Goal: Transaction & Acquisition: Book appointment/travel/reservation

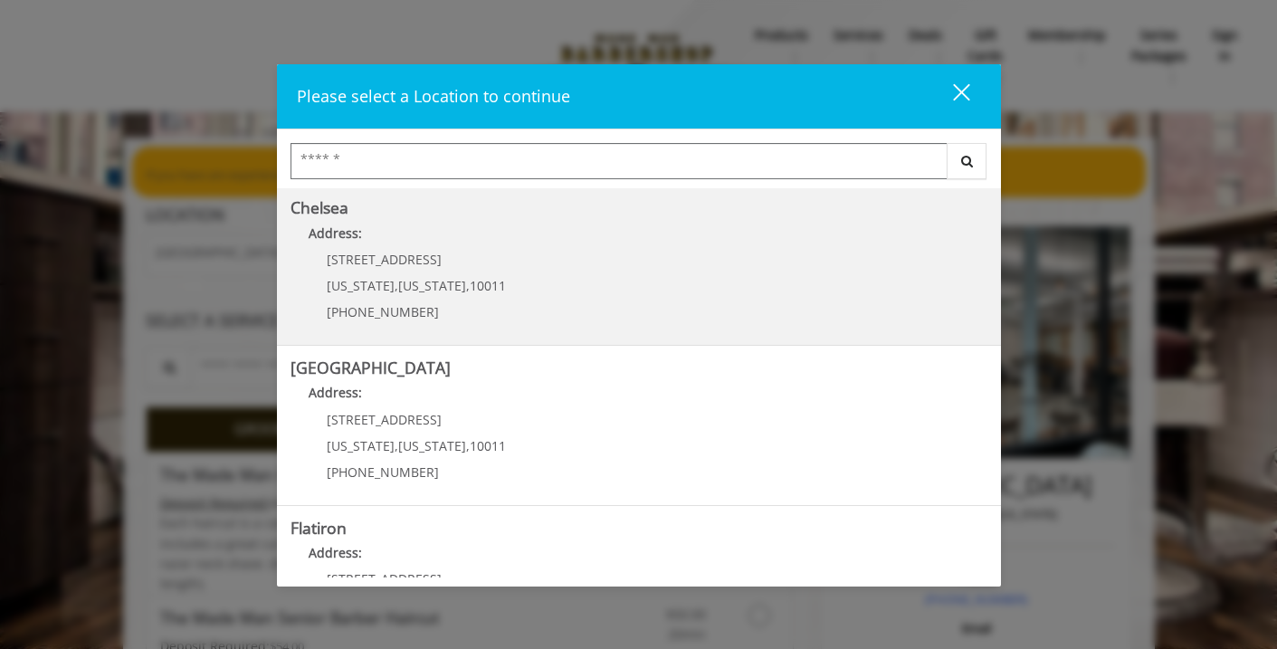
scroll to position [187, 0]
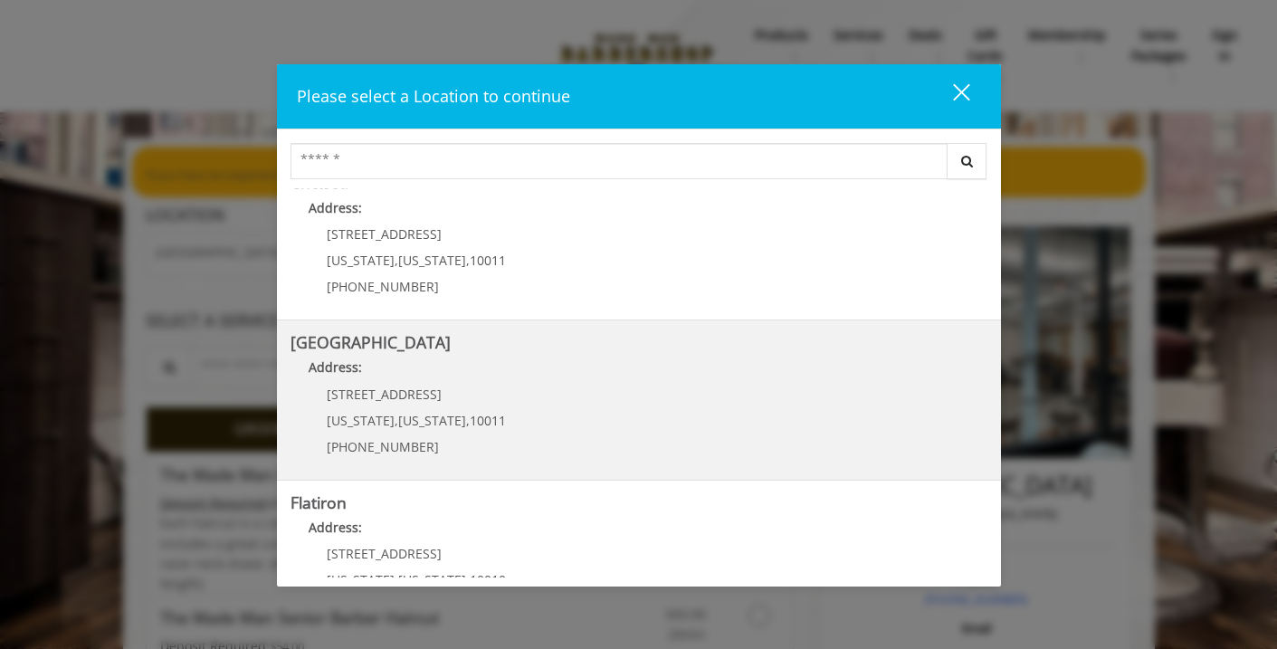
click at [662, 408] on Street "[GEOGRAPHIC_DATA] Address: [STREET_ADDRESS][US_STATE][US_STATE] (646) 850-0041" at bounding box center [639, 400] width 697 height 132
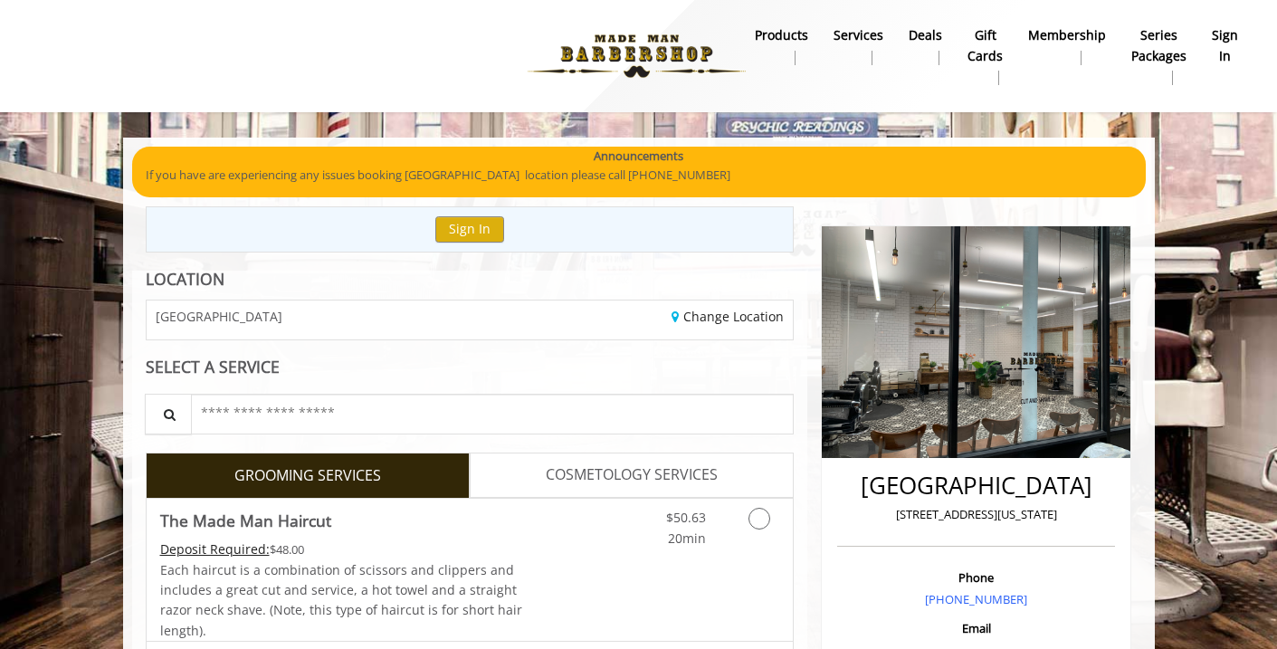
click at [1222, 43] on b "sign in" at bounding box center [1225, 45] width 26 height 41
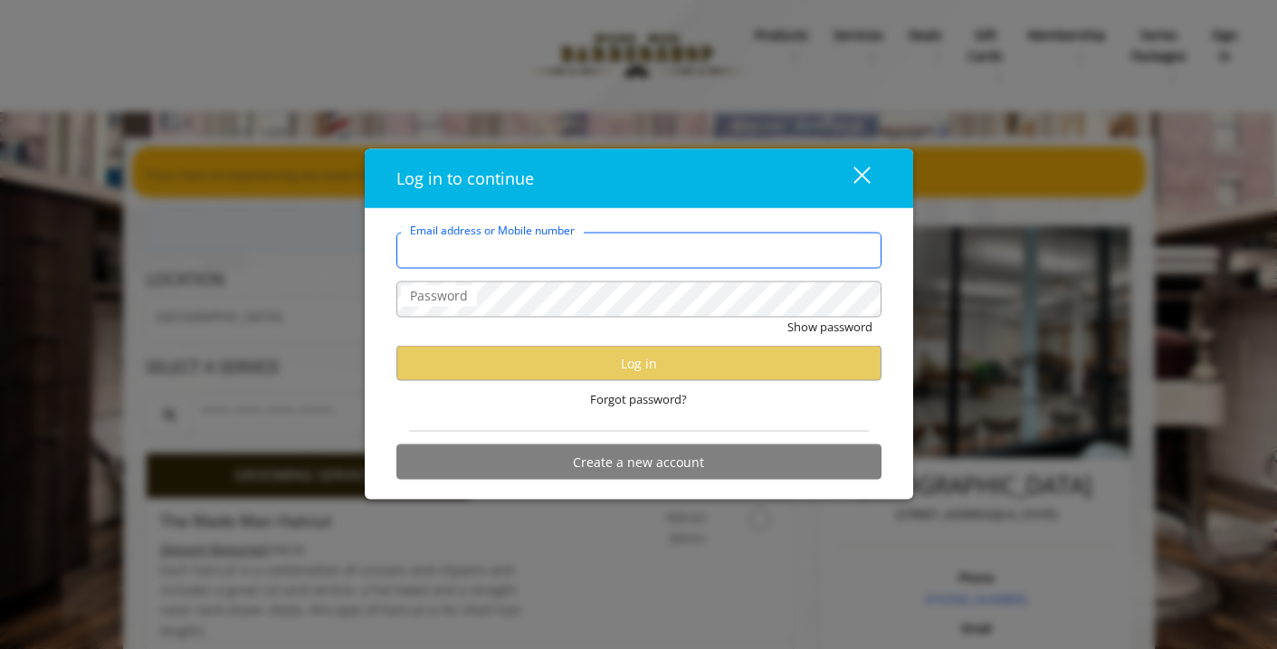
type input "**********"
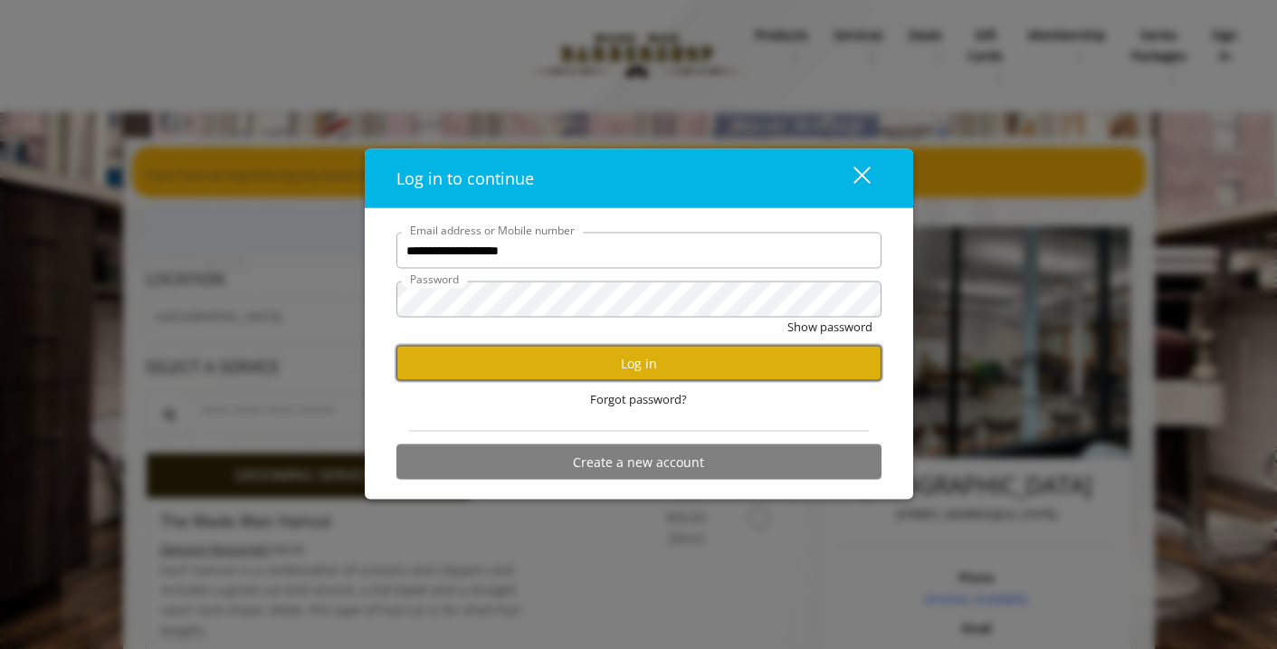
click at [625, 372] on button "Log in" at bounding box center [638, 363] width 485 height 35
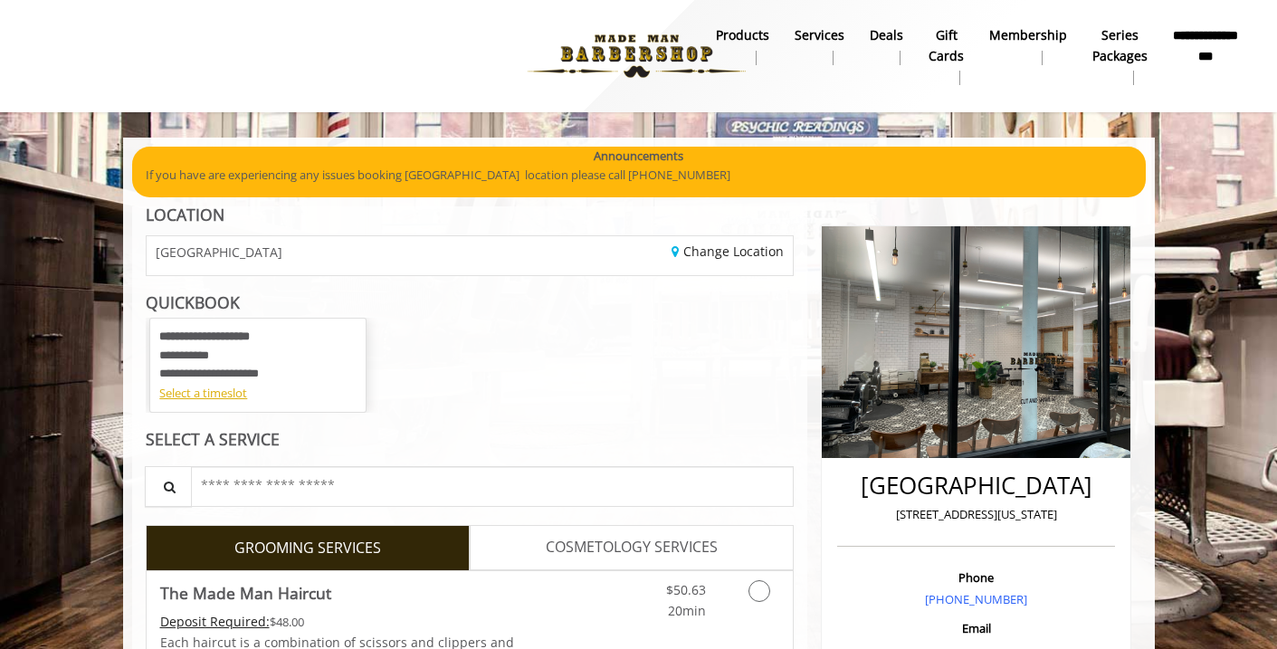
click at [310, 338] on div "**********" at bounding box center [257, 356] width 197 height 56
click at [224, 395] on div "Select a timeslot" at bounding box center [257, 393] width 197 height 19
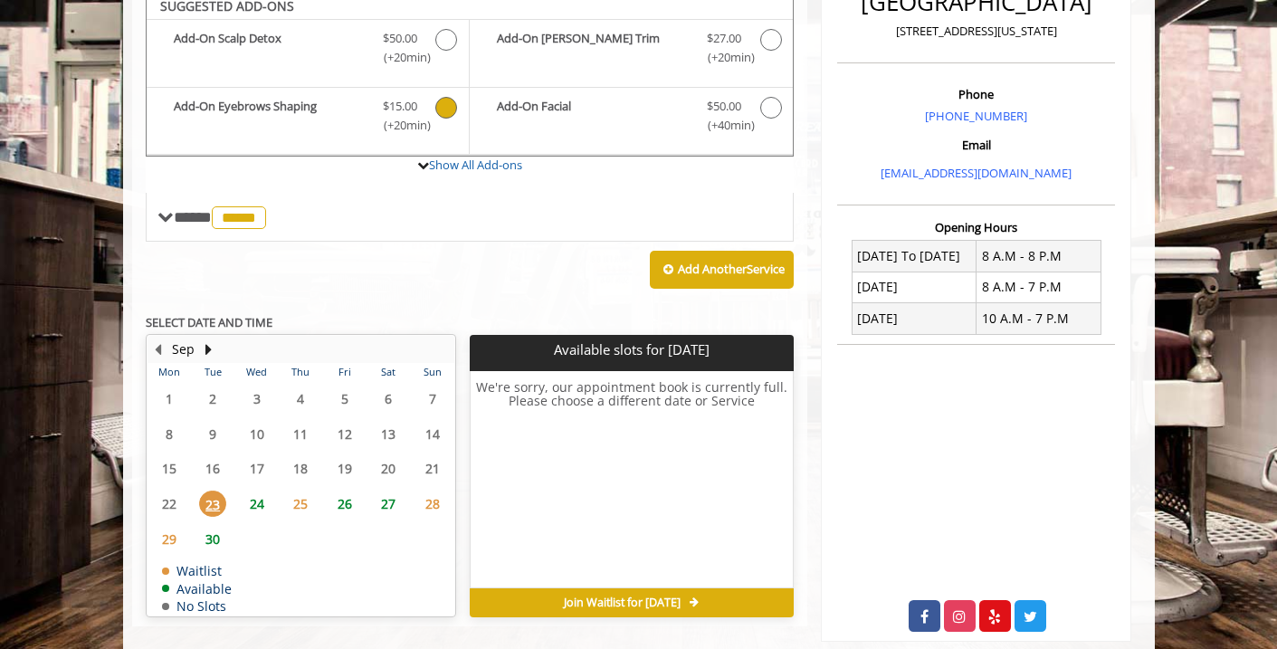
scroll to position [520, 0]
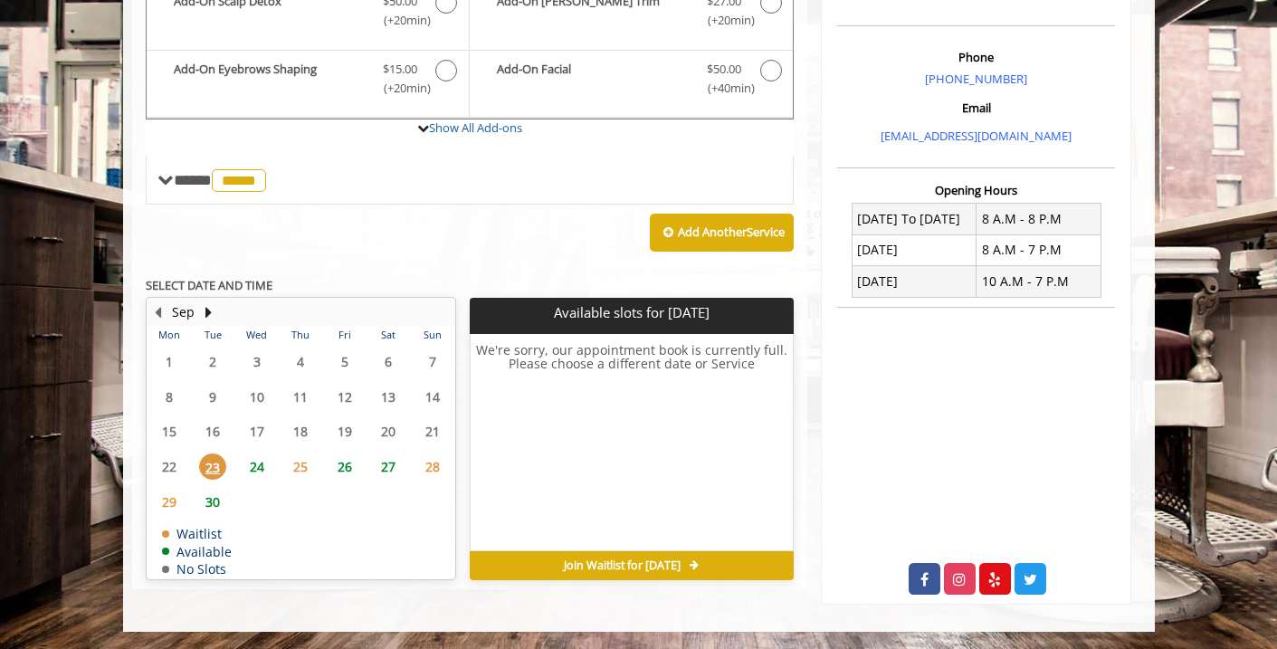
click at [389, 466] on span "27" at bounding box center [388, 466] width 27 height 26
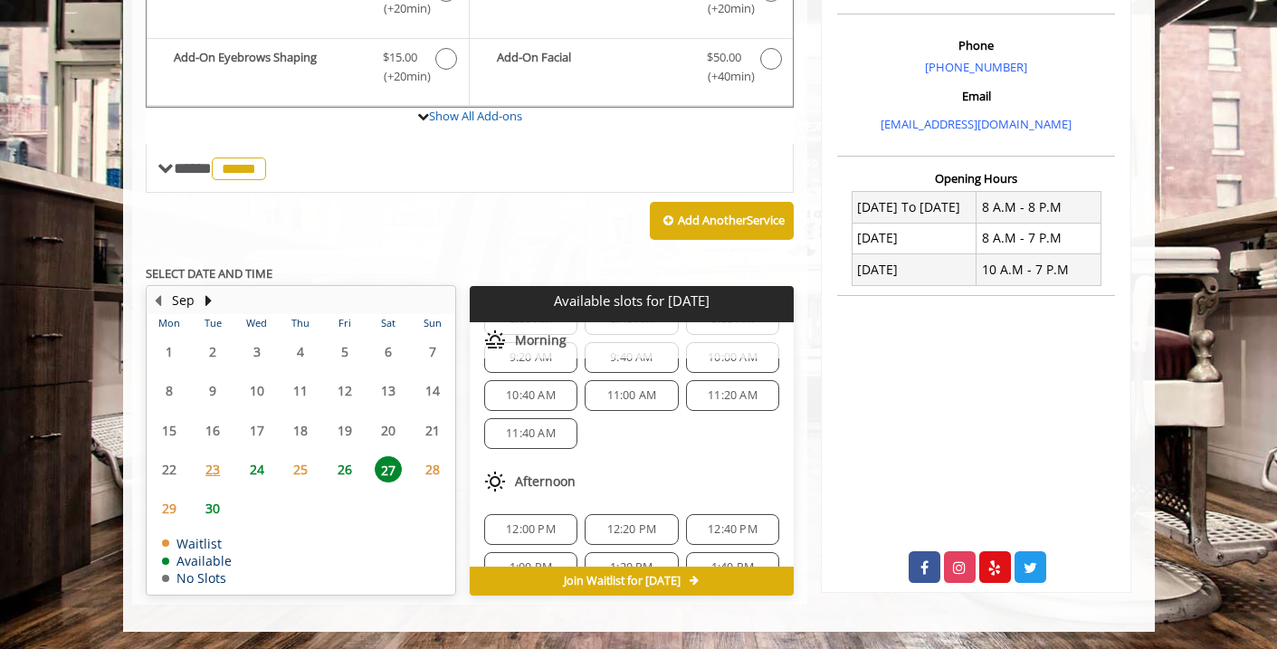
scroll to position [0, 0]
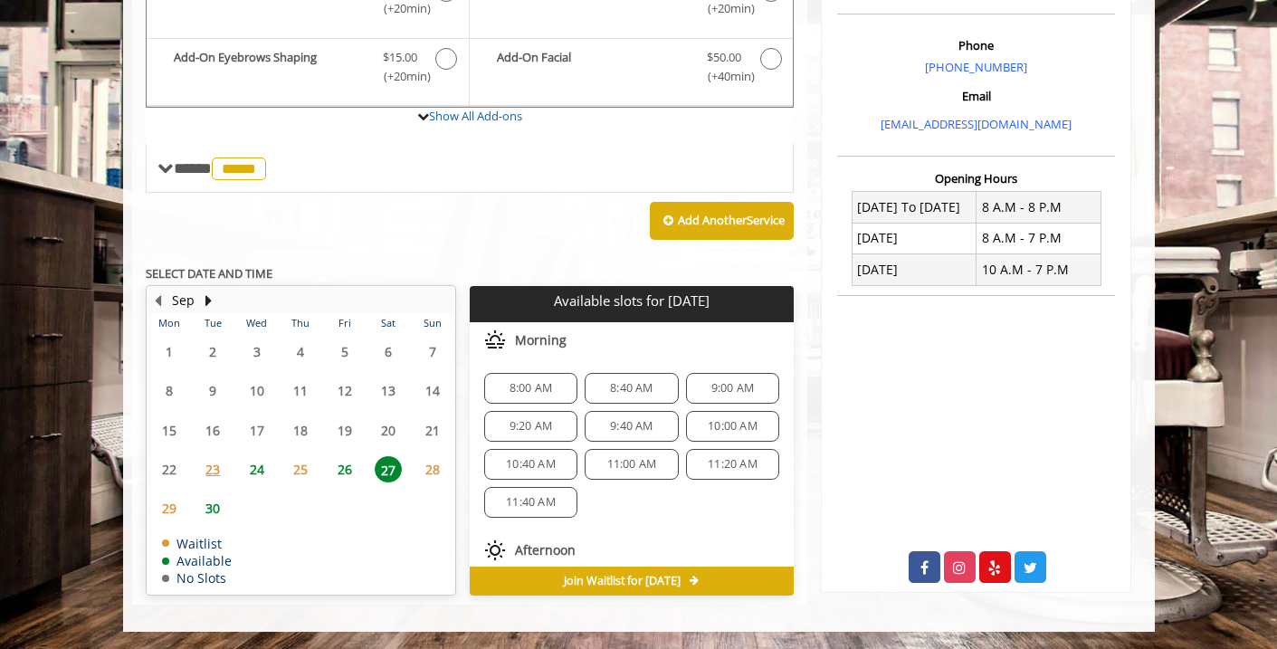
click at [434, 468] on span "28" at bounding box center [432, 469] width 27 height 26
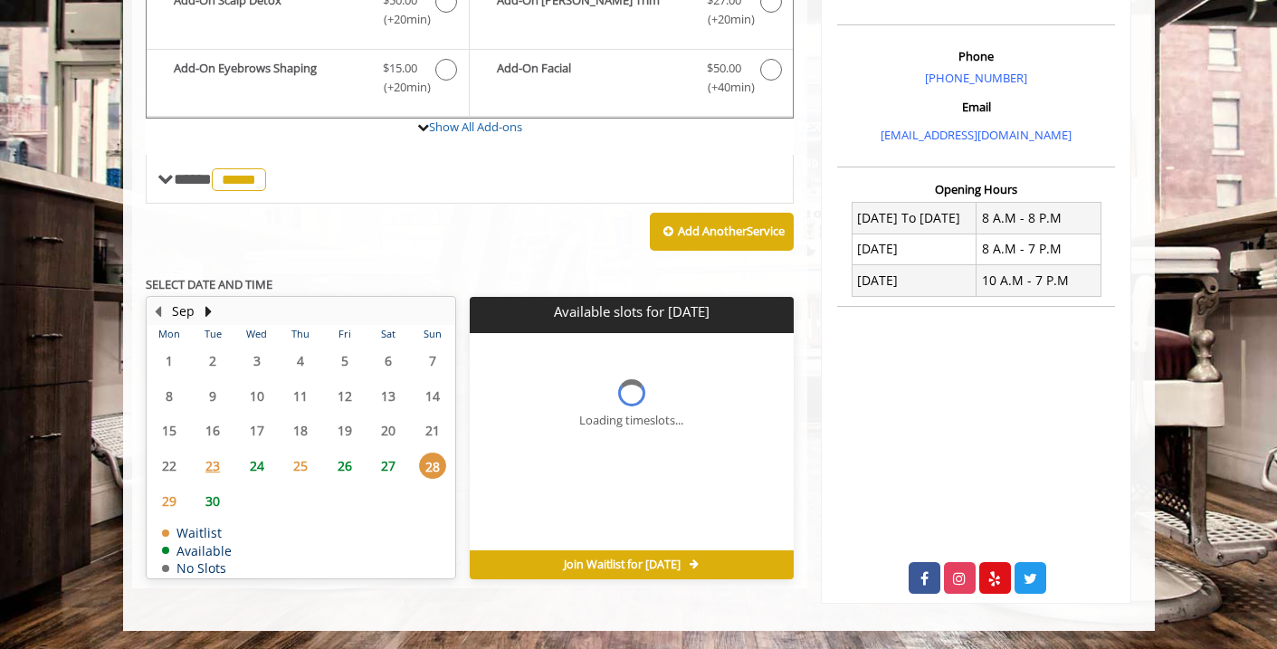
scroll to position [520, 0]
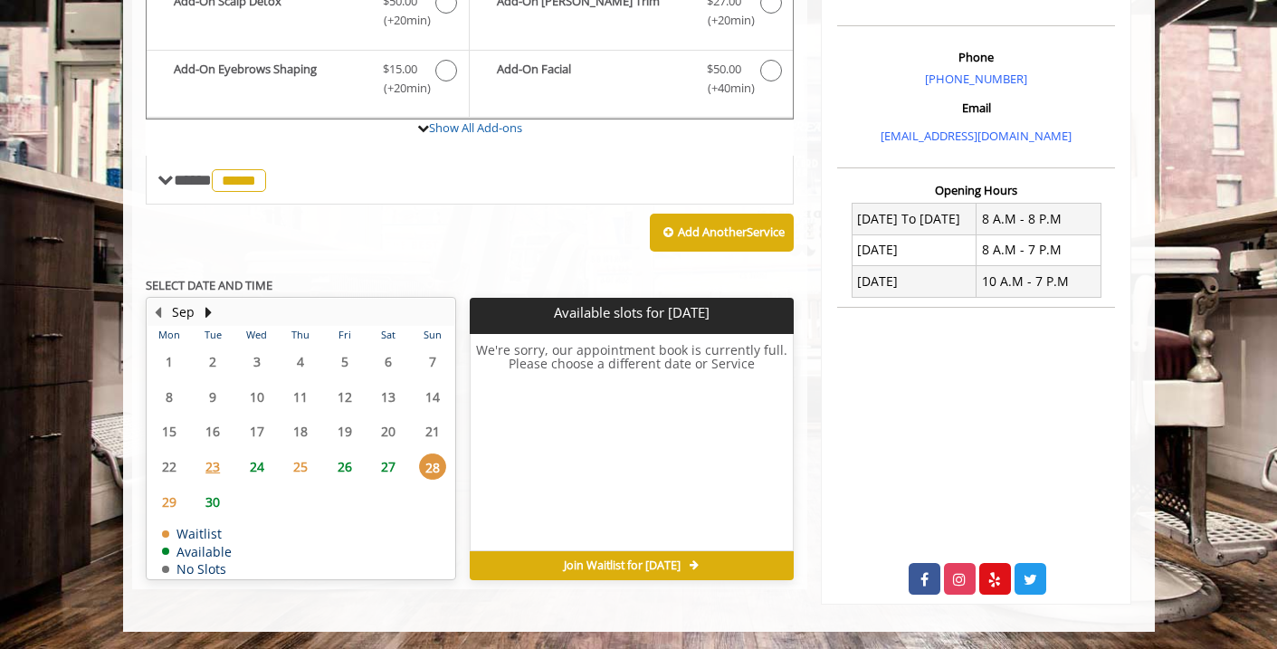
click at [390, 464] on span "27" at bounding box center [388, 466] width 27 height 26
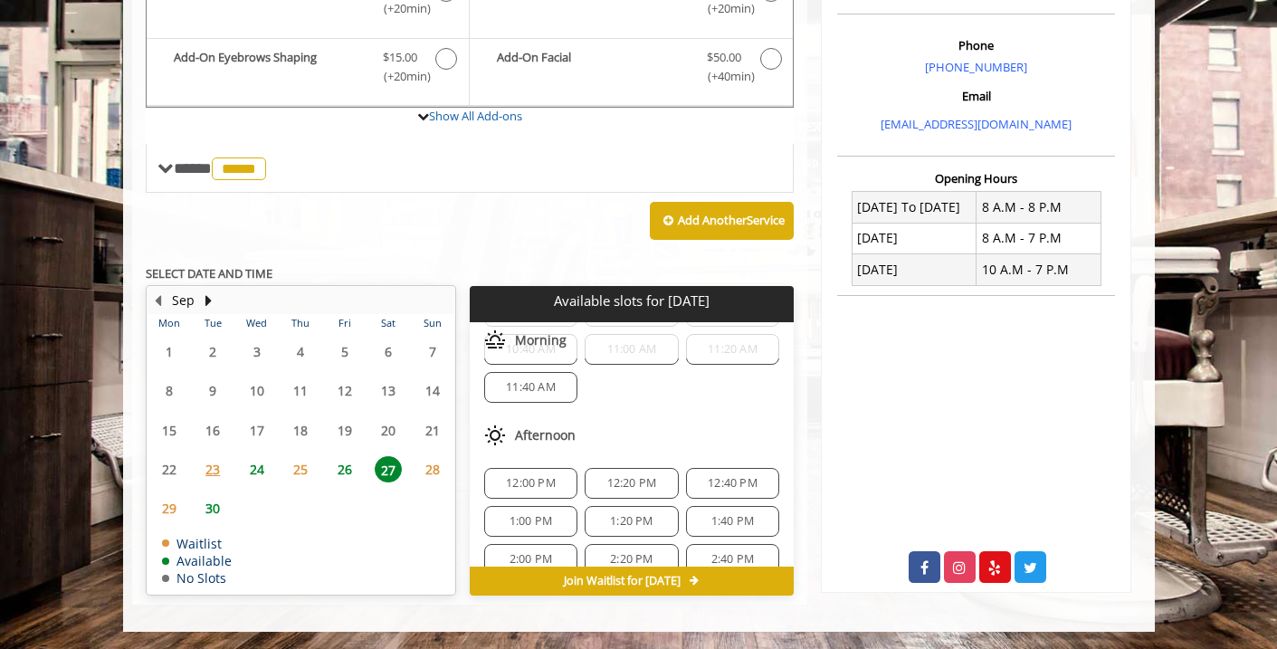
scroll to position [129, 0]
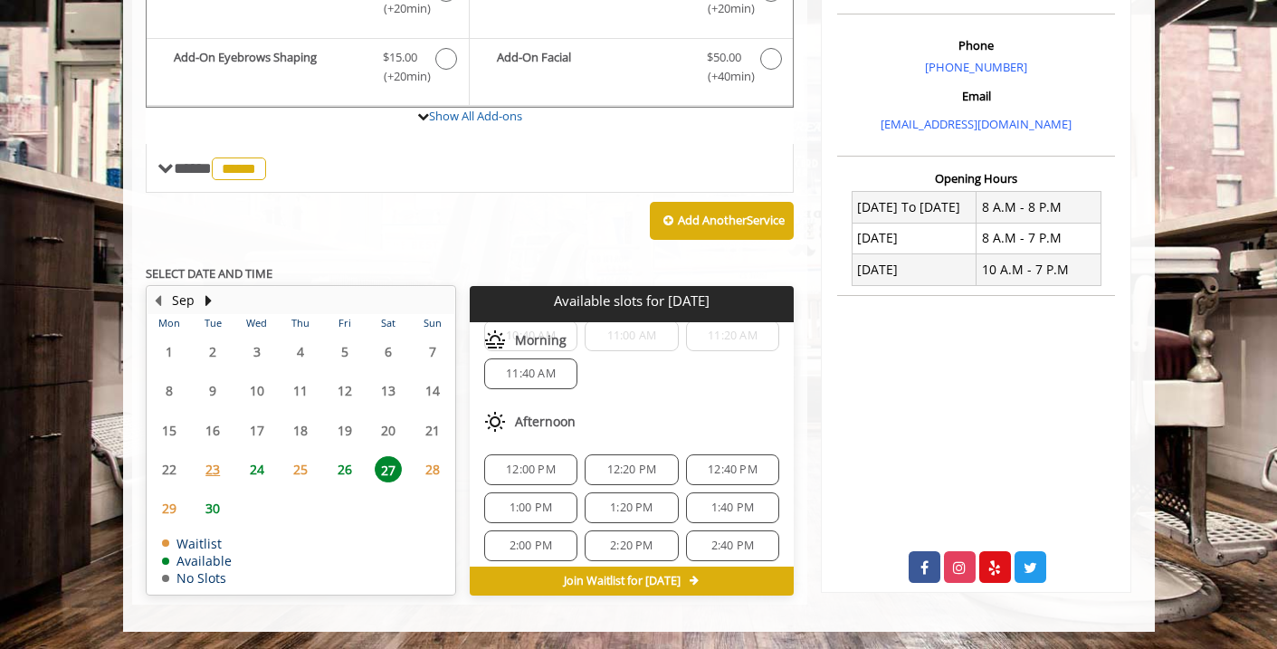
click at [530, 505] on span "1:00 PM" at bounding box center [531, 508] width 43 height 14
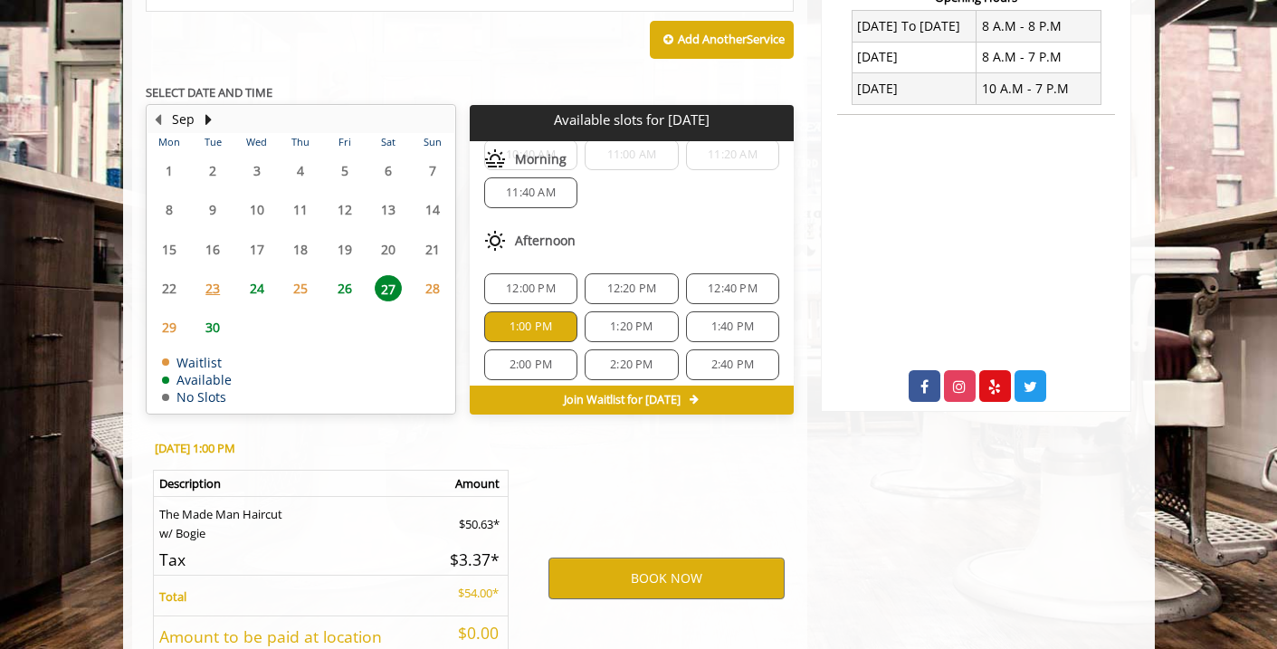
scroll to position [859, 0]
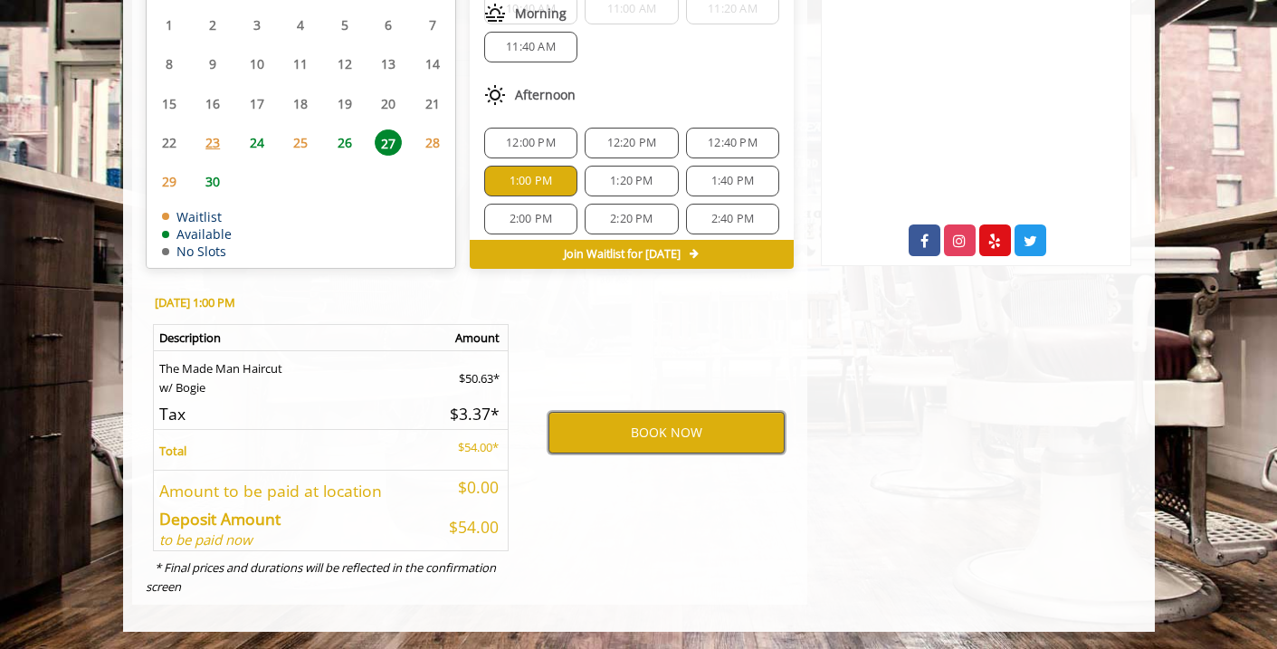
click at [634, 430] on button "BOOK NOW" at bounding box center [667, 433] width 236 height 42
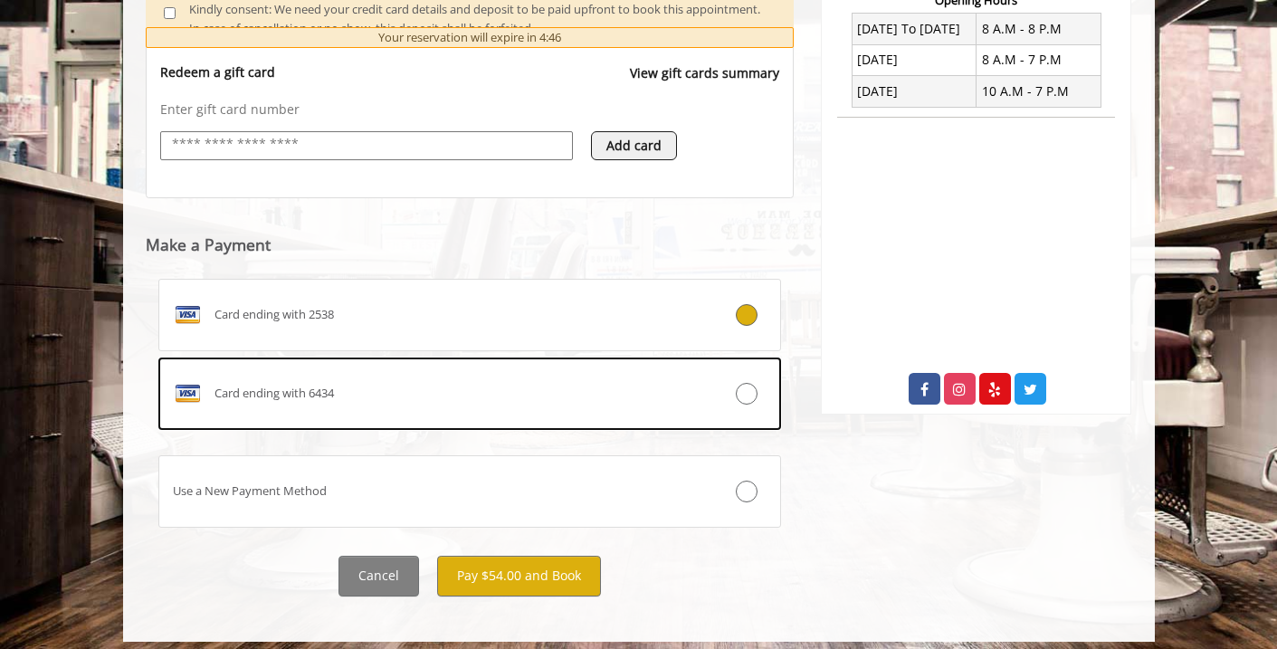
scroll to position [721, 0]
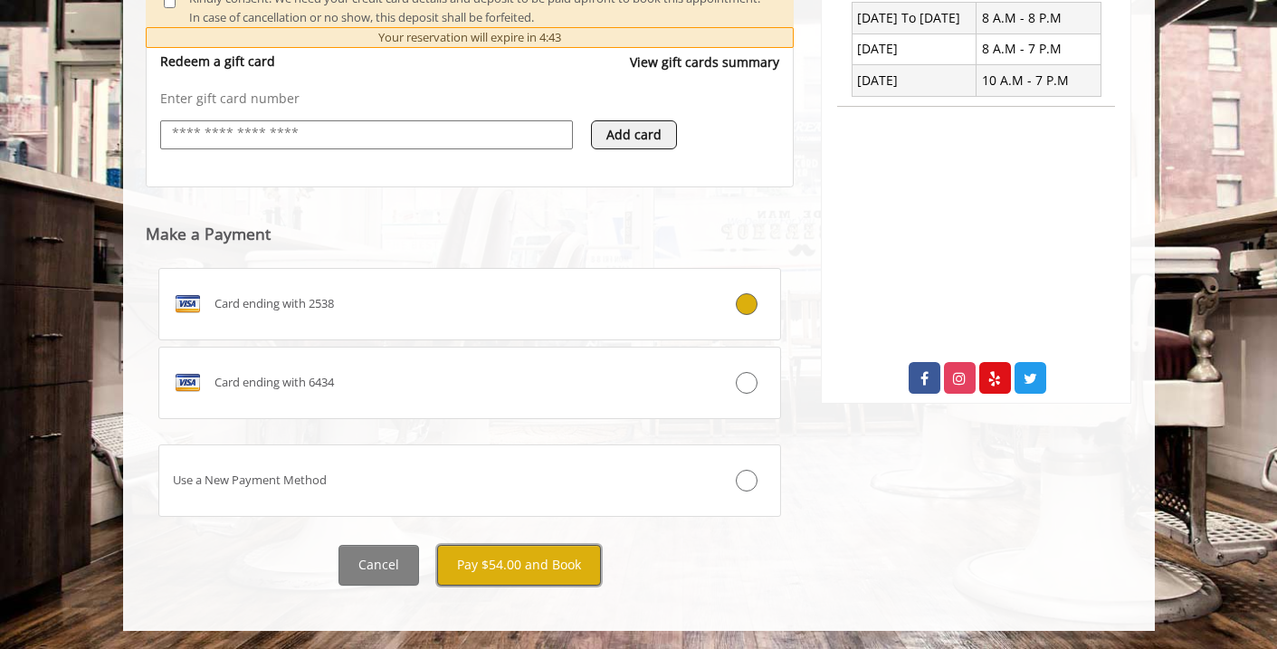
click at [512, 569] on button "Pay $54.00 and Book" at bounding box center [519, 565] width 164 height 41
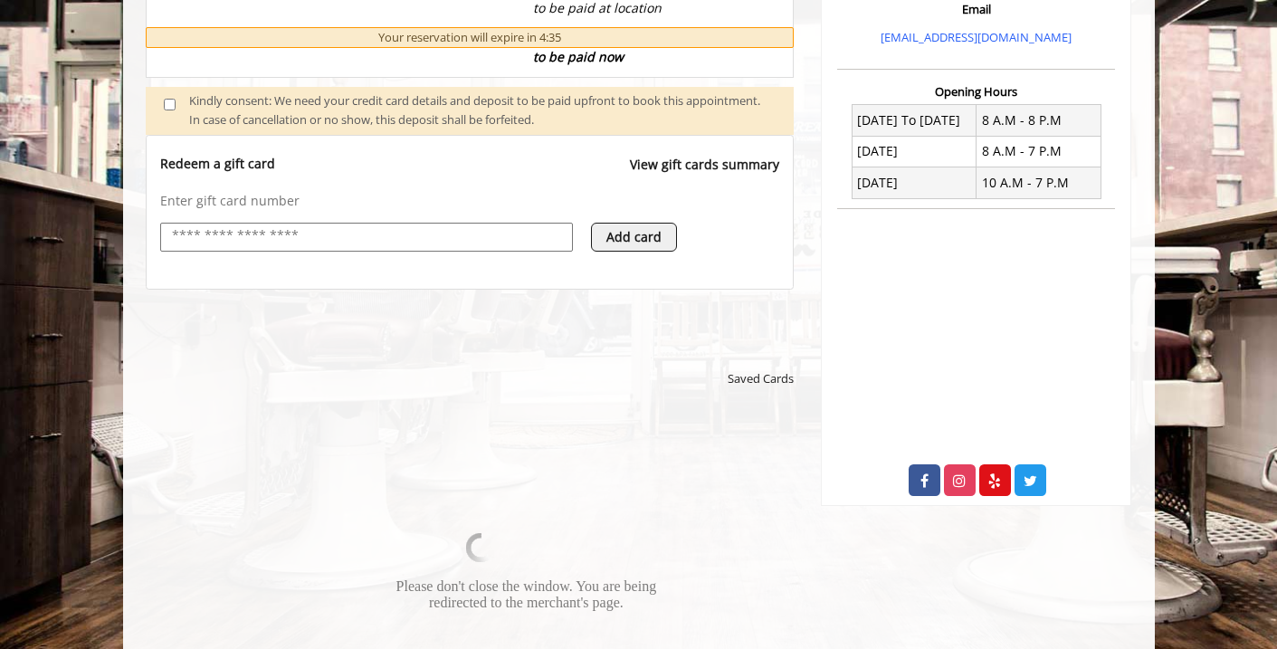
scroll to position [622, 0]
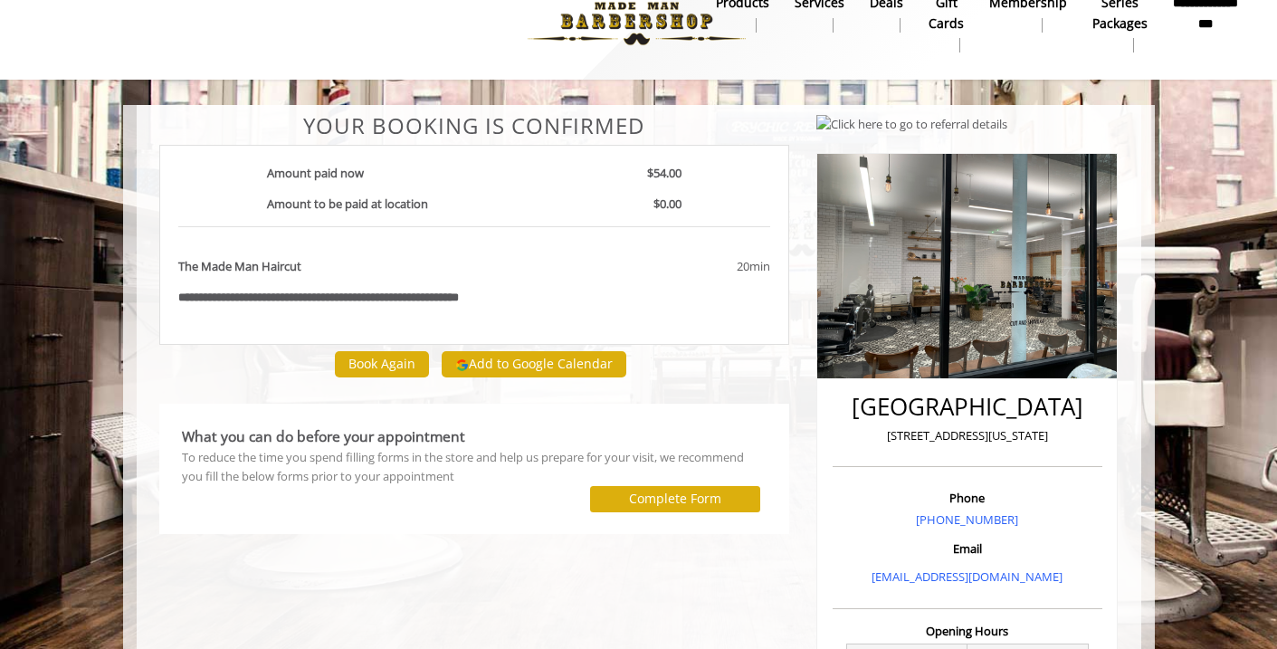
scroll to position [48, 0]
